Goal: Task Accomplishment & Management: Manage account settings

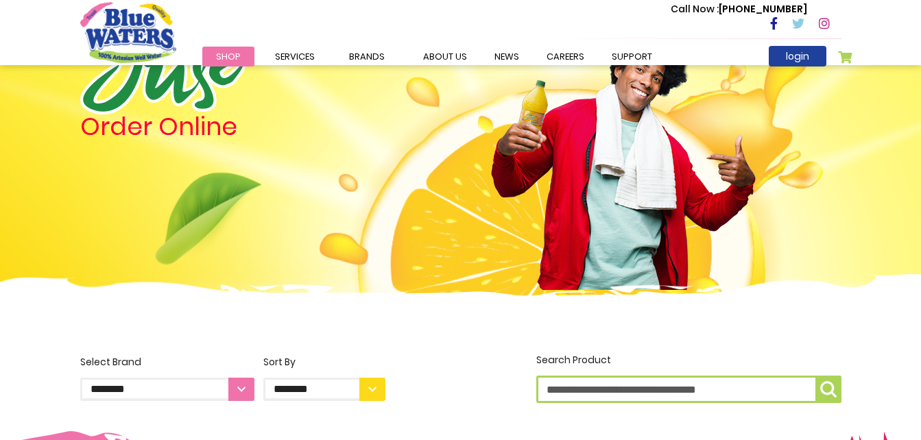
scroll to position [71, 0]
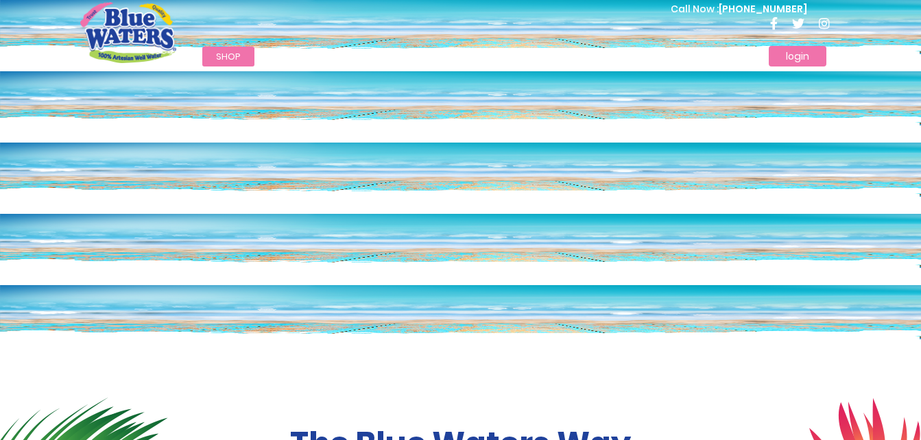
click at [805, 57] on link "login" at bounding box center [798, 56] width 58 height 21
